Goal: Information Seeking & Learning: Learn about a topic

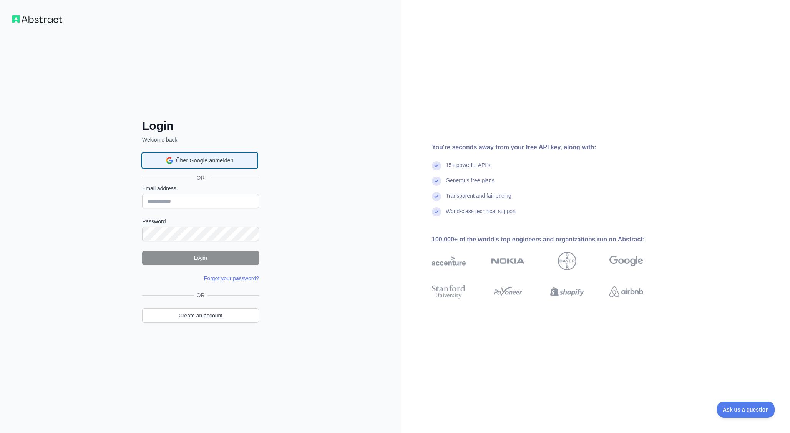
click at [217, 162] on span "Über Google anmelden" at bounding box center [205, 161] width 58 height 8
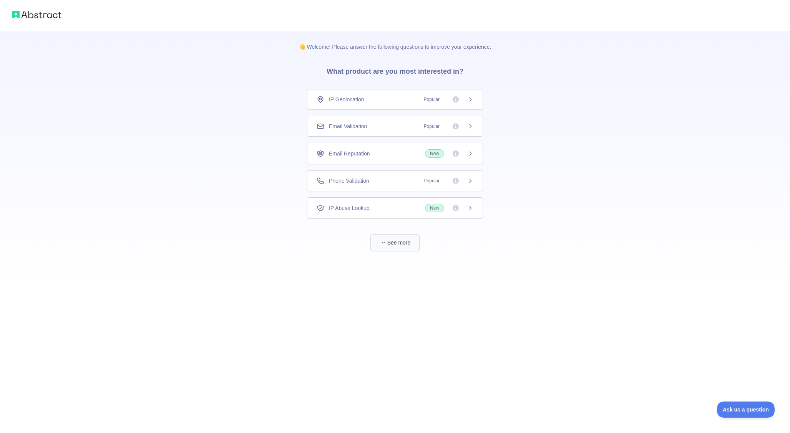
click at [398, 250] on button "See more" at bounding box center [394, 242] width 49 height 17
click at [471, 101] on icon at bounding box center [470, 99] width 6 height 6
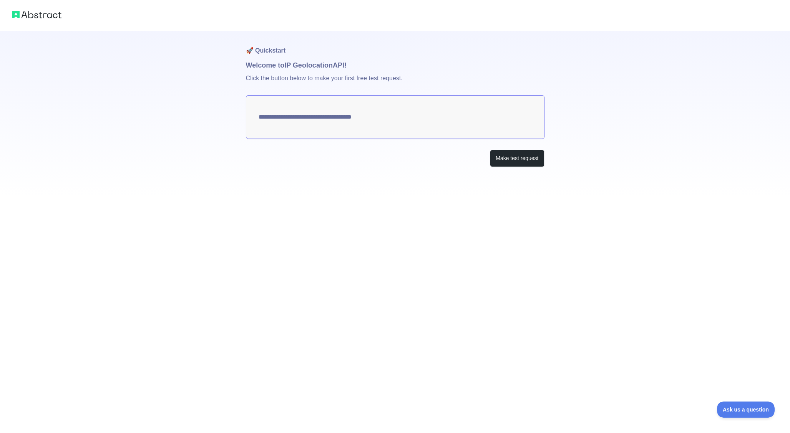
type textarea "**********"
click at [524, 161] on button "Make test request" at bounding box center [517, 158] width 54 height 17
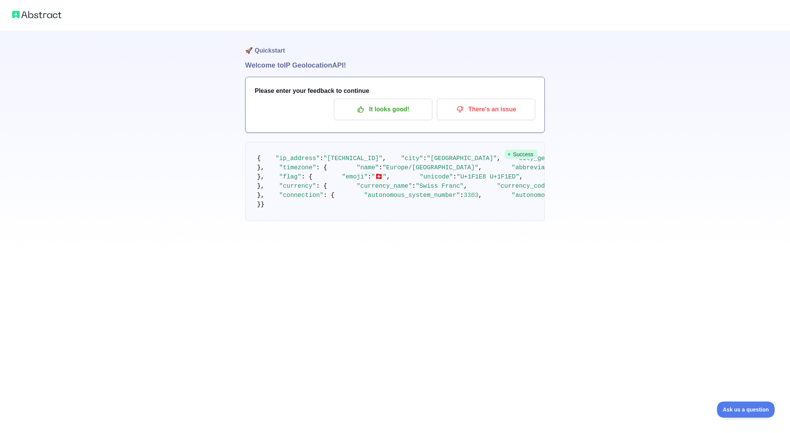
click at [60, 19] on img at bounding box center [36, 14] width 49 height 11
click at [50, 16] on img at bounding box center [36, 14] width 49 height 11
click at [11, 16] on div at bounding box center [395, 15] width 790 height 31
click at [396, 104] on p "It looks good!" at bounding box center [383, 109] width 87 height 13
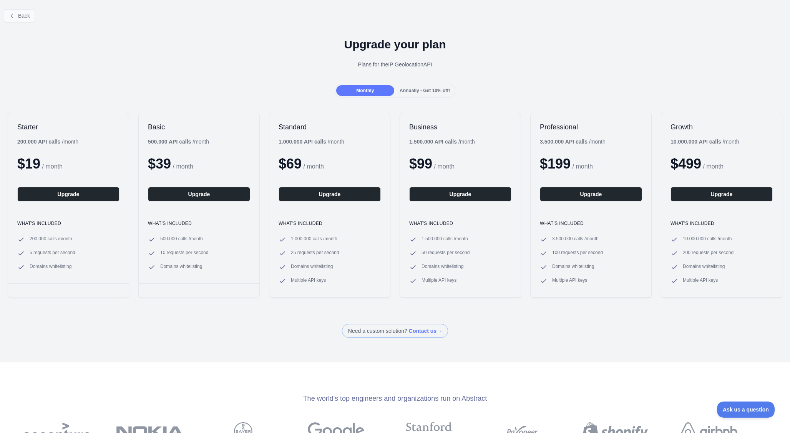
click at [12, 12] on button "Back" at bounding box center [19, 15] width 31 height 13
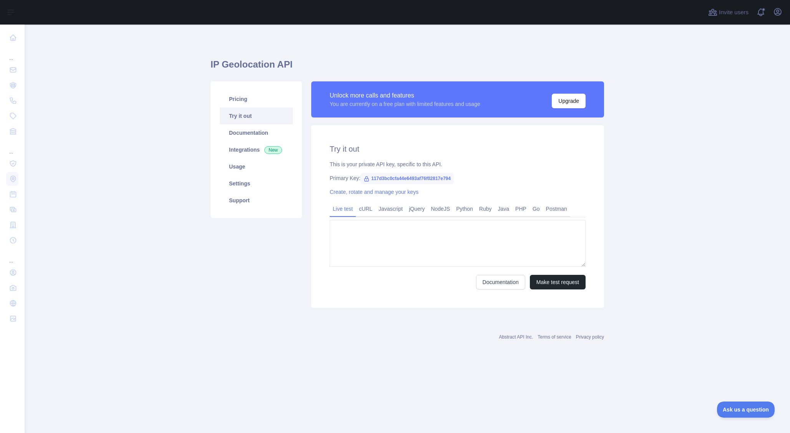
type textarea "**********"
click at [0, 0] on img at bounding box center [0, 0] width 0 height 0
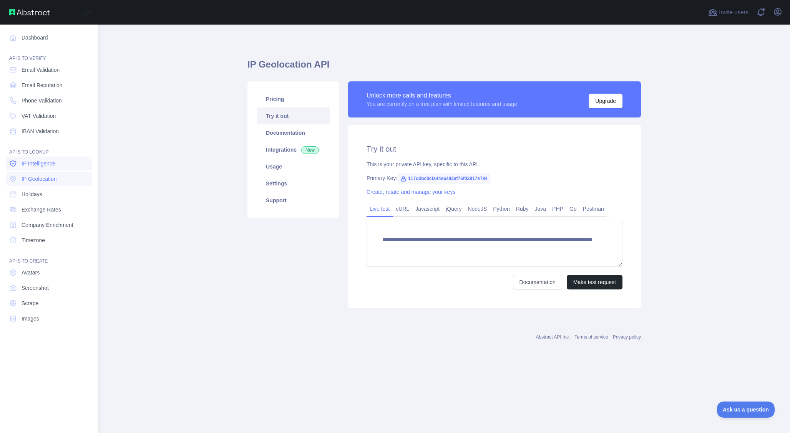
click at [41, 164] on span "IP Intelligence" at bounding box center [39, 164] width 34 height 8
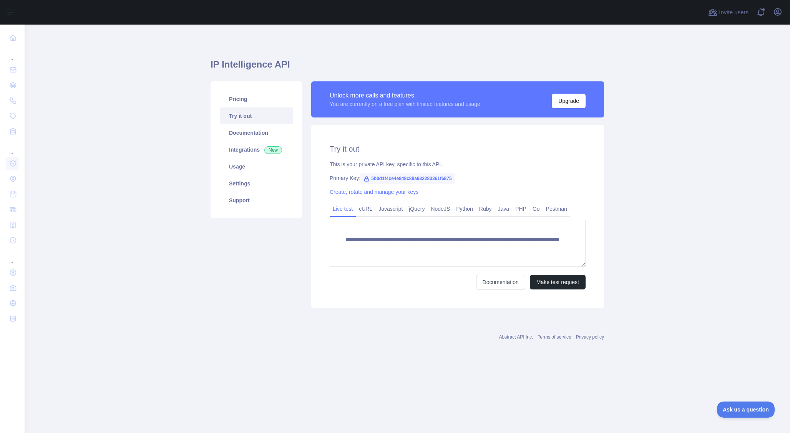
click at [383, 179] on span "5b0d1f4ce4e848c88a932283361f6875" at bounding box center [407, 179] width 94 height 12
click at [389, 181] on span "5b0d1f4ce4e848c88a932283361f6875" at bounding box center [407, 179] width 94 height 12
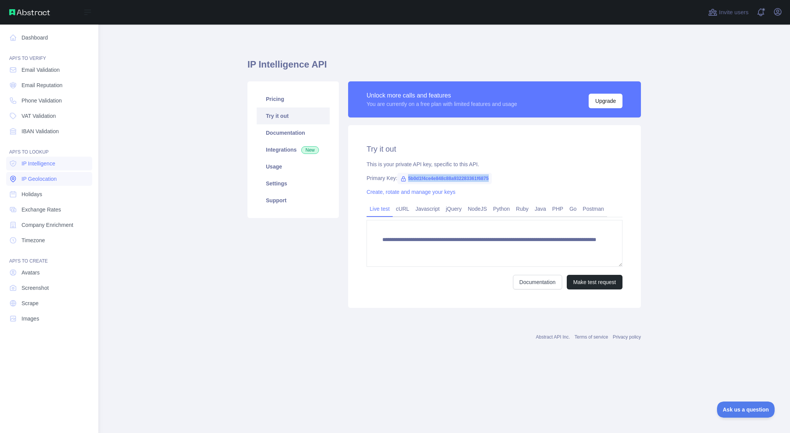
click at [34, 178] on span "IP Geolocation" at bounding box center [39, 179] width 35 height 8
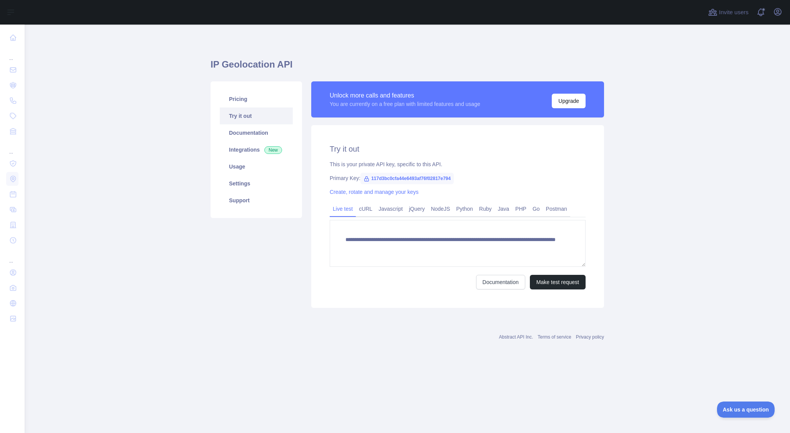
click at [385, 178] on span "117d3bc0cfa44e6493af76f02817e794" at bounding box center [406, 179] width 93 height 12
copy span "117d3bc0cfa44e6493af76f02817e794"
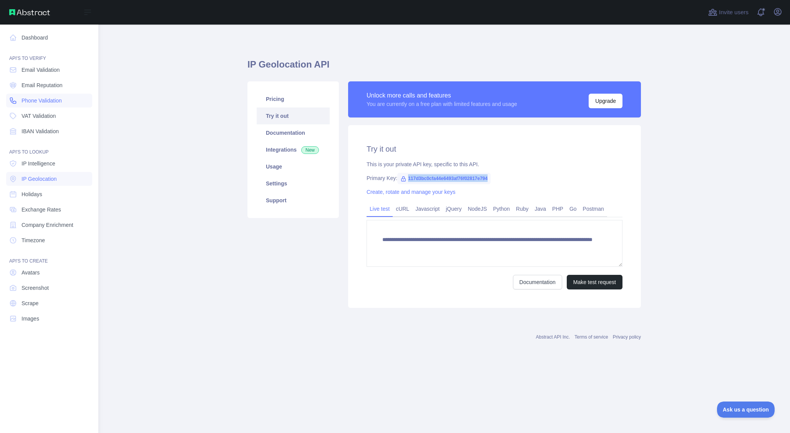
click at [46, 104] on span "Phone Validation" at bounding box center [42, 101] width 40 height 8
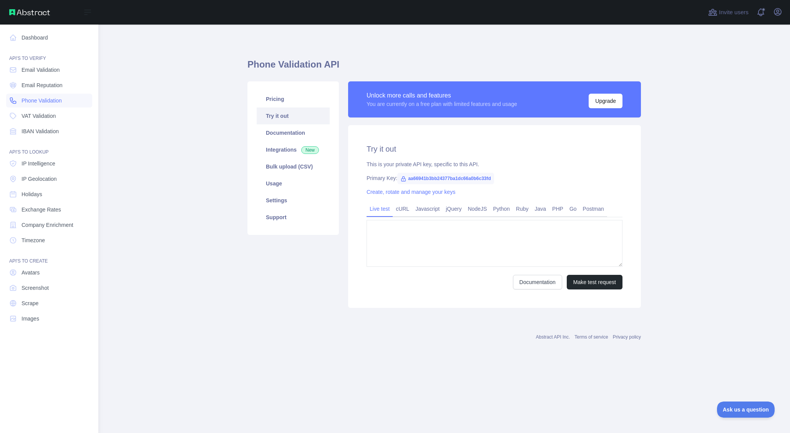
type textarea "**********"
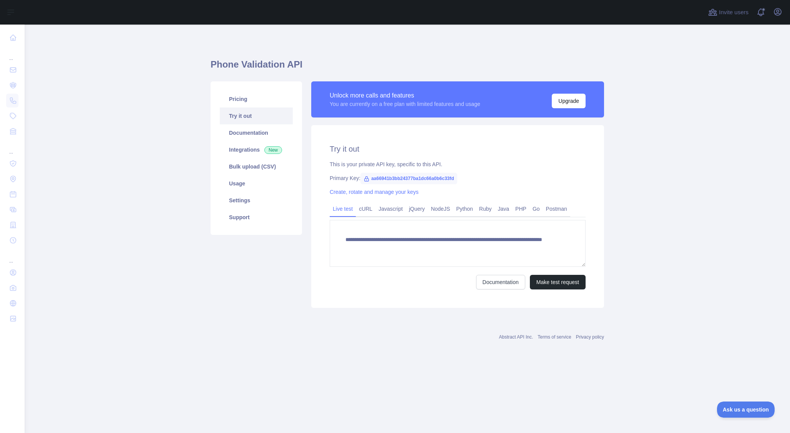
click at [398, 176] on span "aa66941b3bb24377ba1dc66a0b6c33fd" at bounding box center [408, 179] width 96 height 12
copy span "aa66941b3bb24377ba1dc66a0b6c33fd"
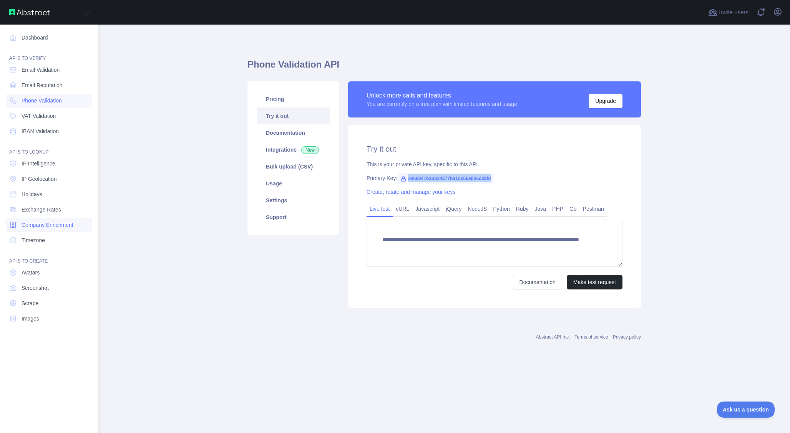
click at [53, 223] on span "Company Enrichment" at bounding box center [48, 225] width 52 height 8
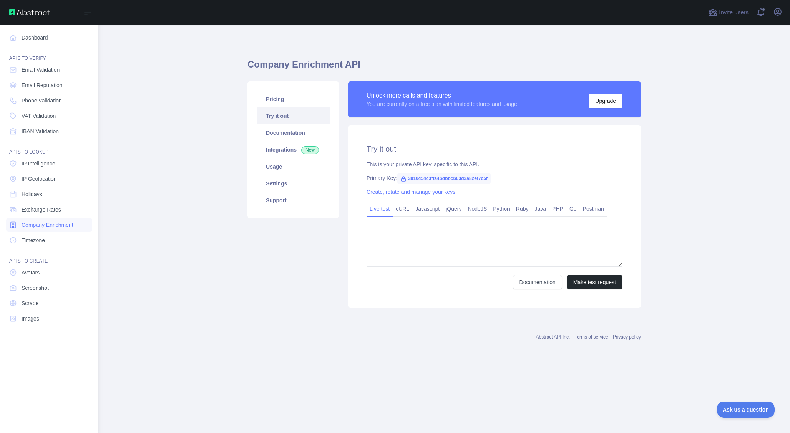
type textarea "**********"
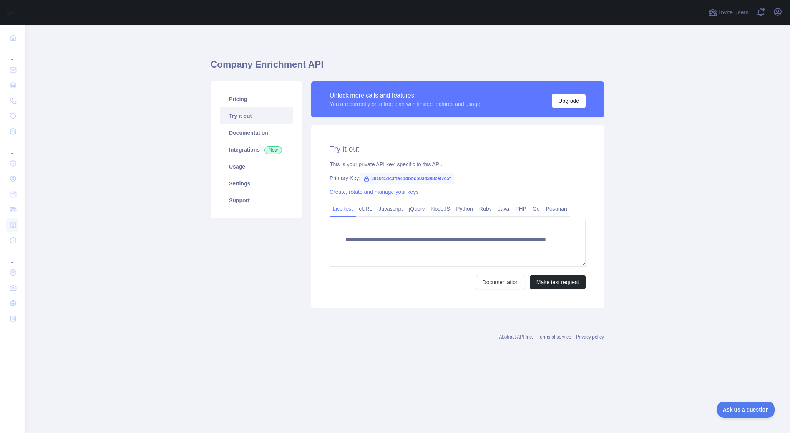
click at [390, 180] on span "3910454c3ffa4bdbbcb03d3a82ef7c5f" at bounding box center [406, 179] width 93 height 12
copy span "3910454c3ffa4bdbbcb03d3a82ef7c5f"
